Goal: Entertainment & Leisure: Consume media (video, audio)

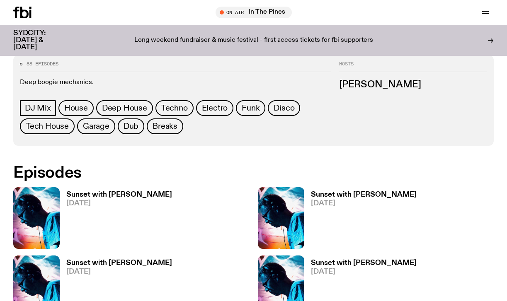
scroll to position [377, 0]
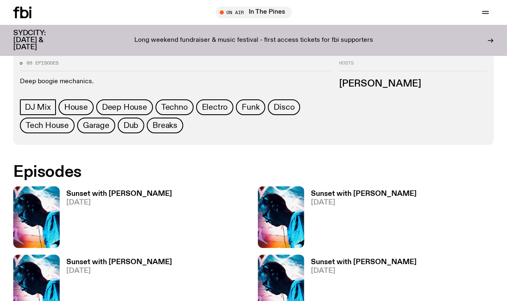
click at [130, 191] on h3 "Sunset with [PERSON_NAME]" at bounding box center [119, 194] width 106 height 7
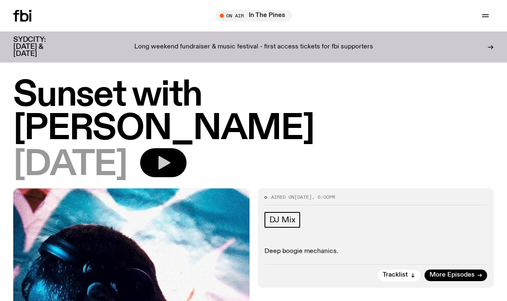
click at [170, 156] on icon "button" at bounding box center [164, 163] width 12 height 14
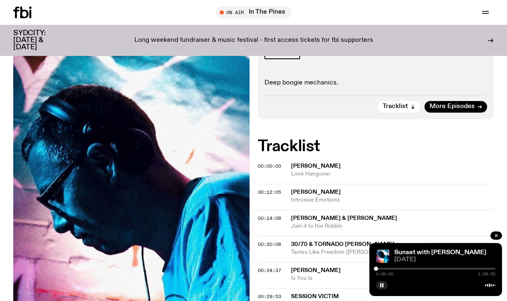
scroll to position [162, 0]
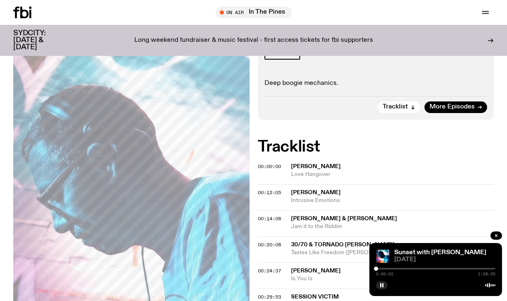
click at [320, 190] on span "Rick Wade" at bounding box center [316, 193] width 50 height 6
click at [382, 267] on div "0:00:06 1:56:55" at bounding box center [435, 272] width 119 height 10
click at [382, 269] on div at bounding box center [435, 269] width 119 height 2
click at [388, 268] on div at bounding box center [435, 269] width 119 height 2
